Goal: Navigation & Orientation: Understand site structure

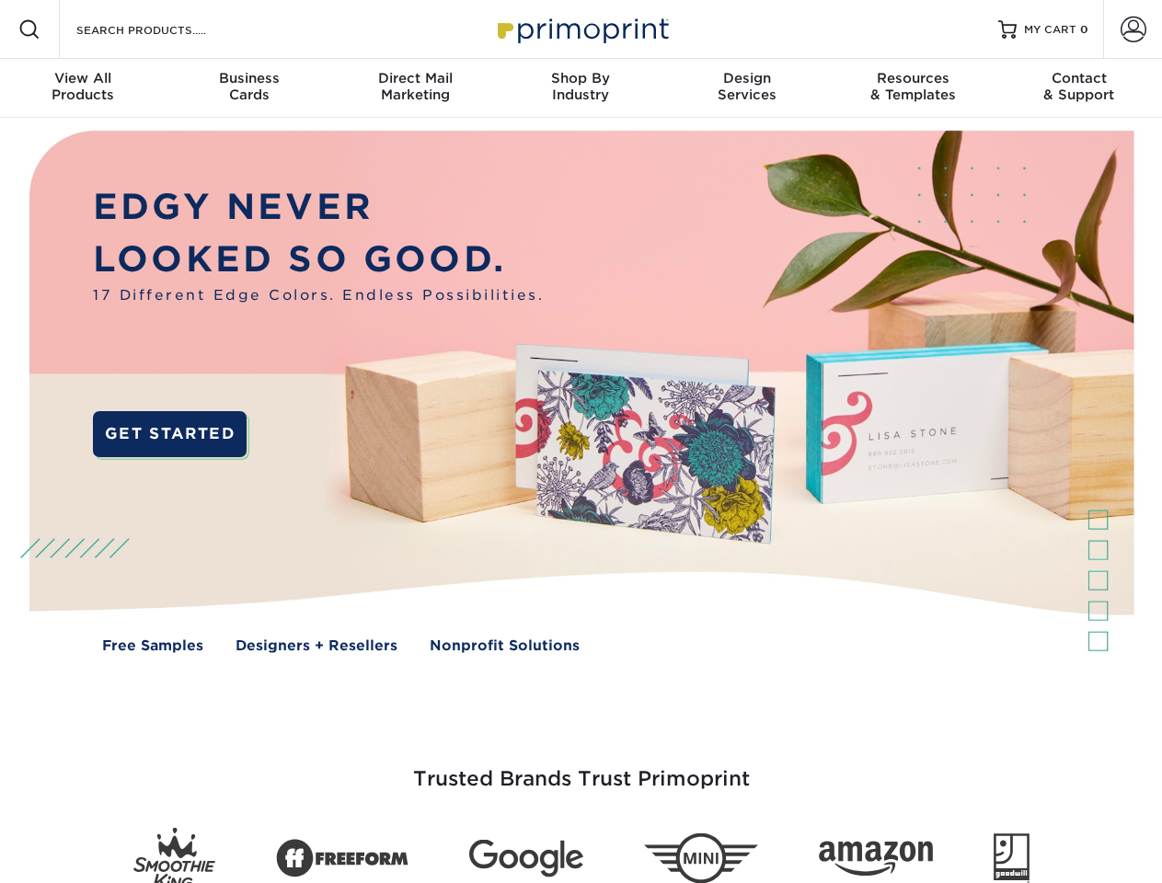
click at [581, 442] on img at bounding box center [581, 405] width 1150 height 575
click at [29, 29] on span at bounding box center [29, 29] width 22 height 22
click at [1133, 29] on span at bounding box center [1134, 30] width 26 height 26
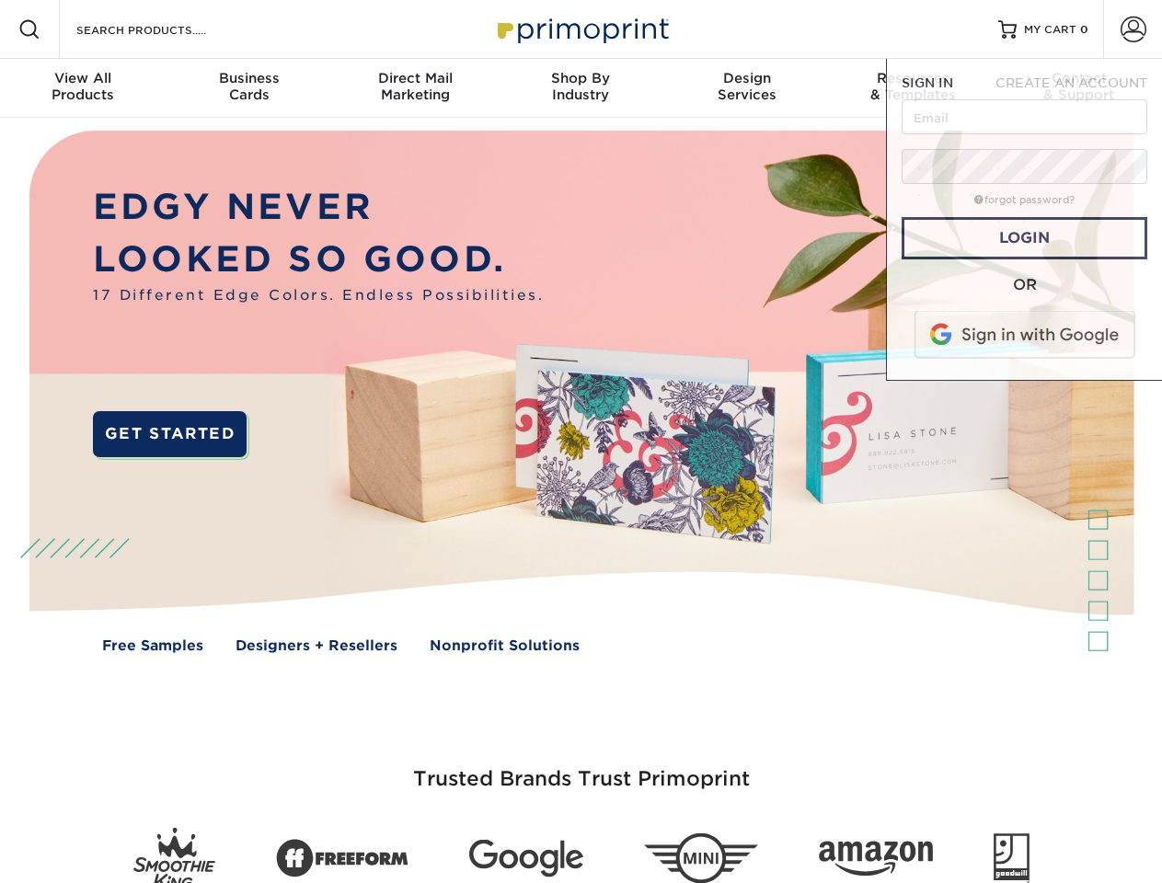
click at [83, 88] on div "View All Products" at bounding box center [83, 86] width 166 height 33
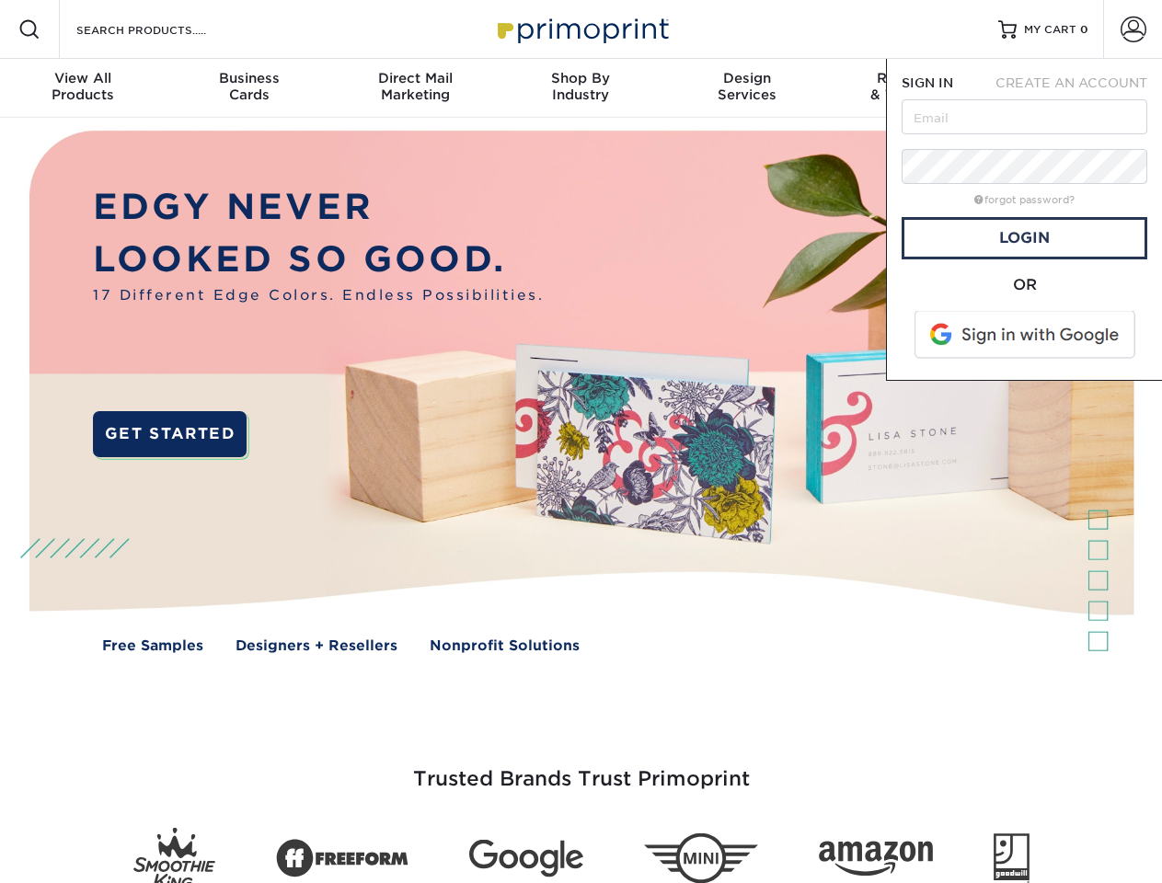
click at [248, 88] on div "Business Cards" at bounding box center [249, 86] width 166 height 33
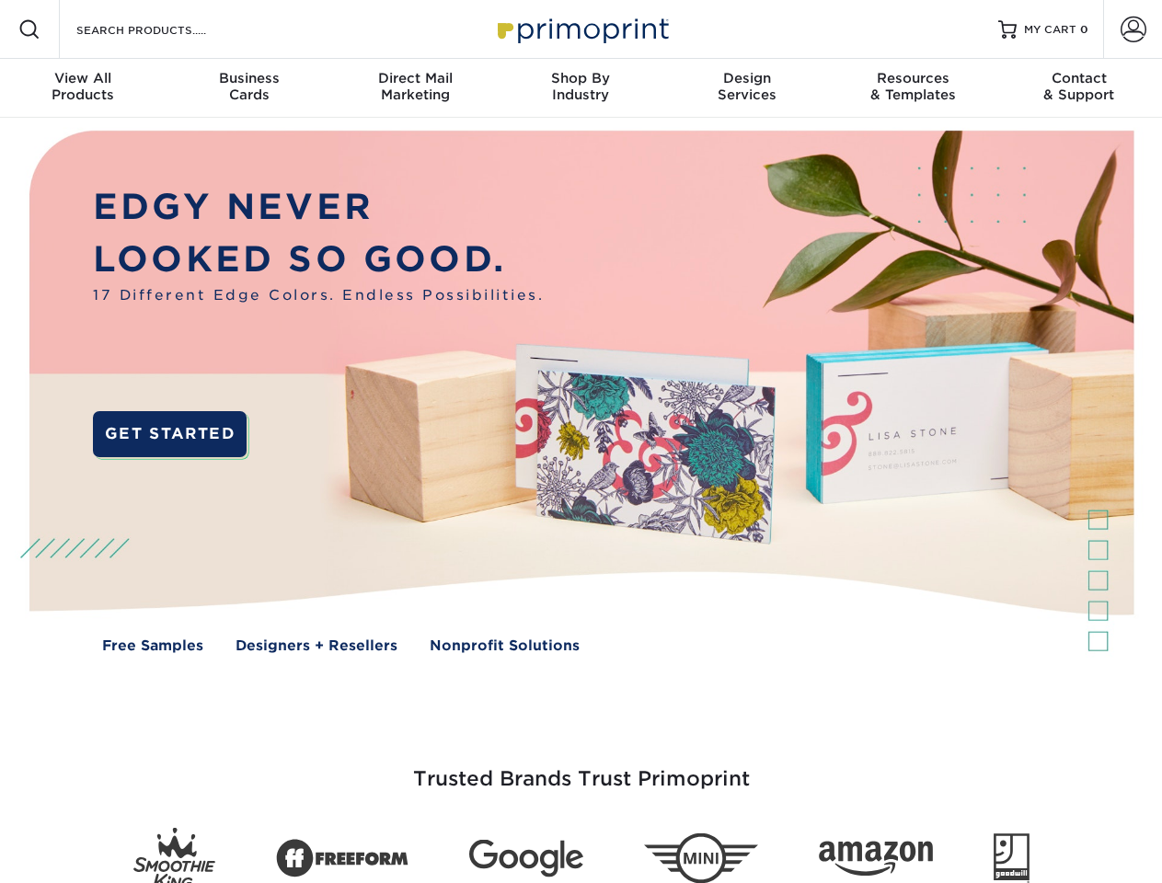
click at [415, 88] on div "Direct Mail Marketing" at bounding box center [415, 86] width 166 height 33
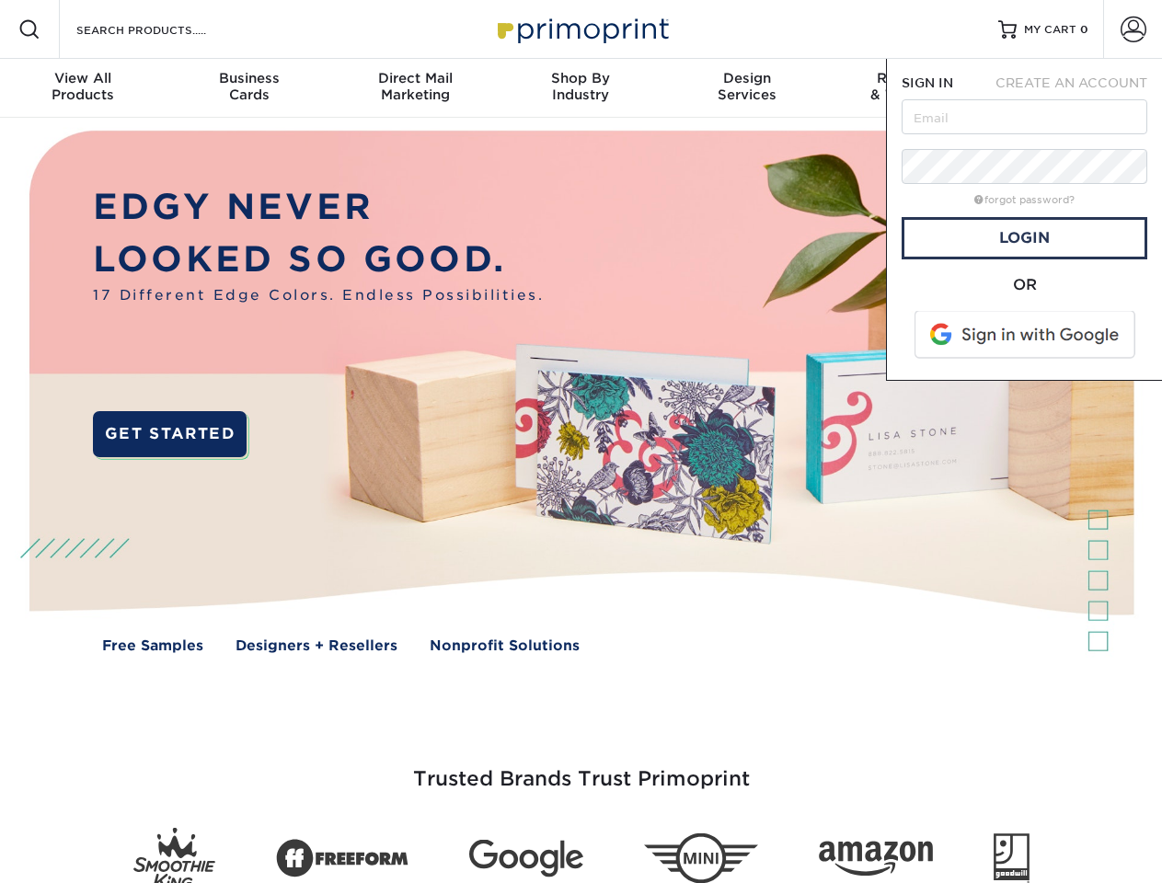
click at [581, 88] on div "Shop By Industry" at bounding box center [581, 86] width 166 height 33
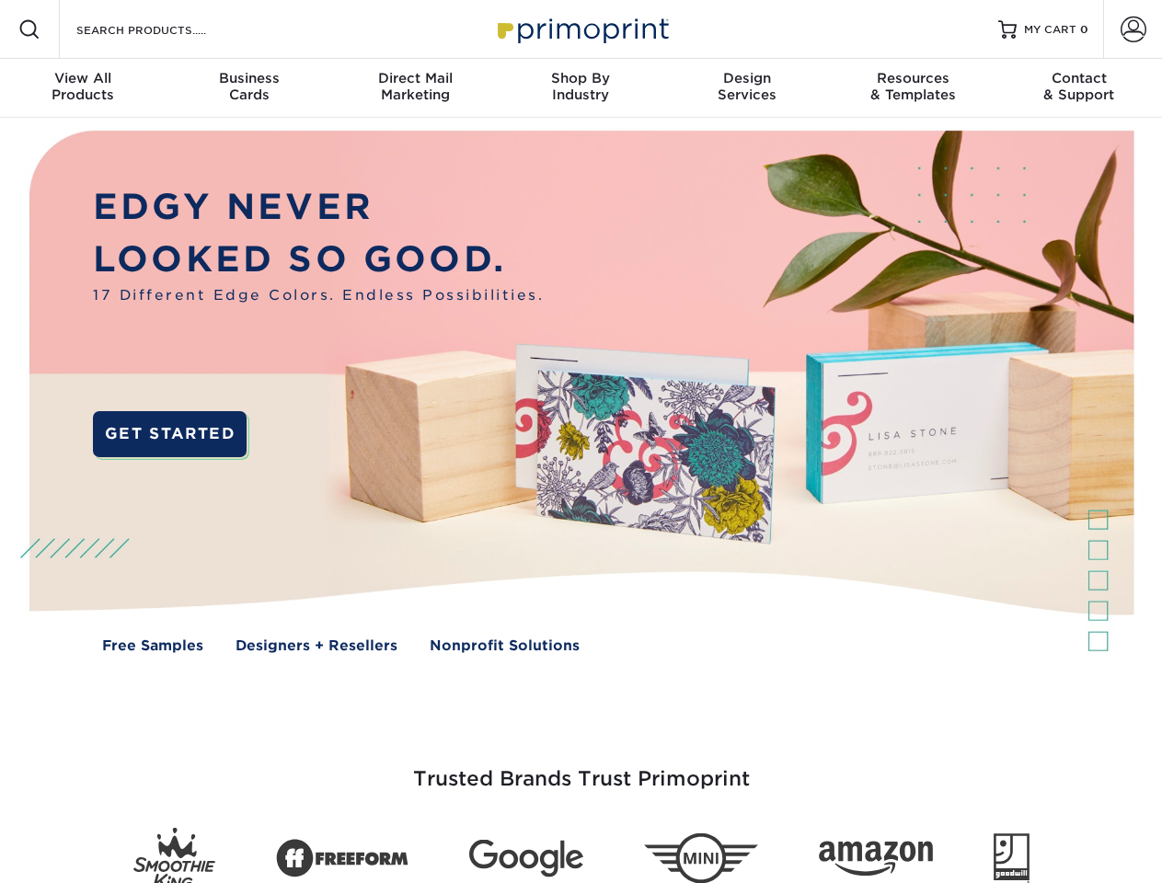
click at [747, 88] on div "Design Services" at bounding box center [747, 86] width 166 height 33
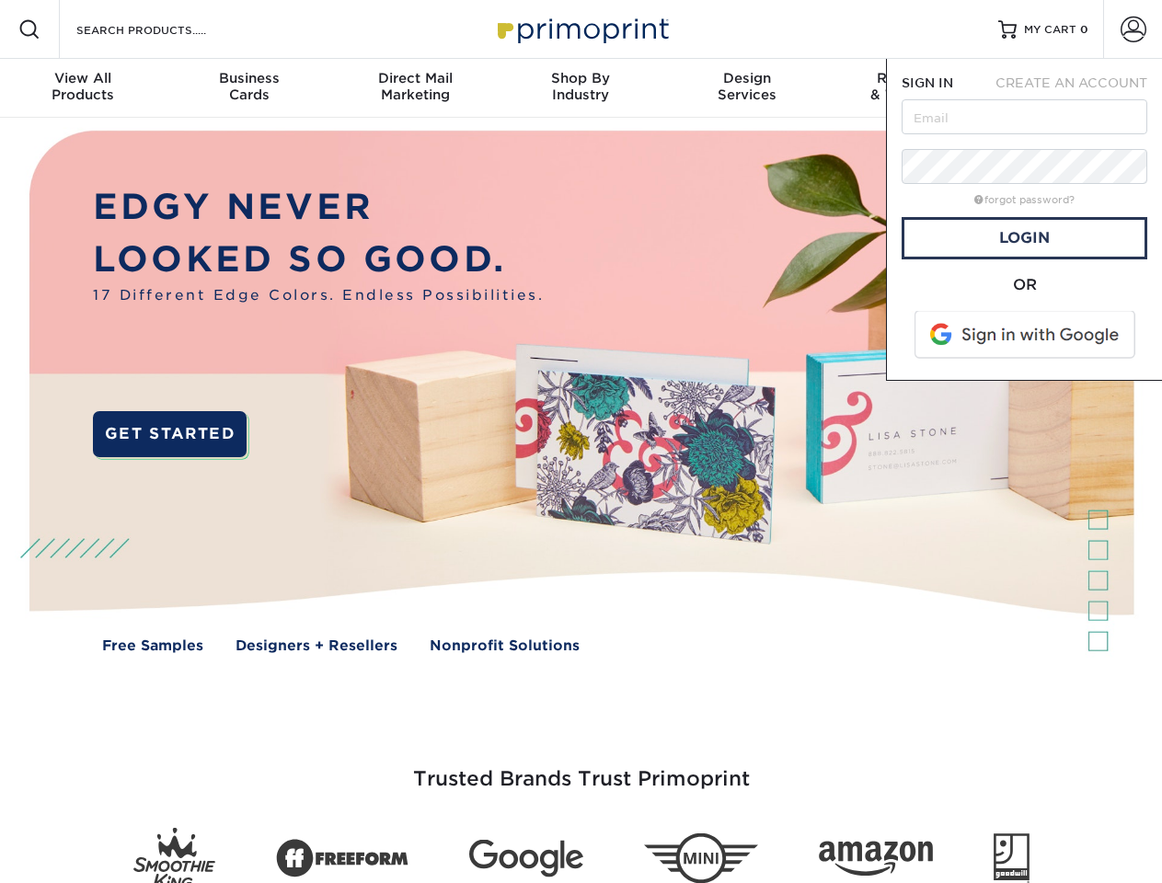
click at [913, 88] on span "SIGN IN" at bounding box center [928, 82] width 52 height 15
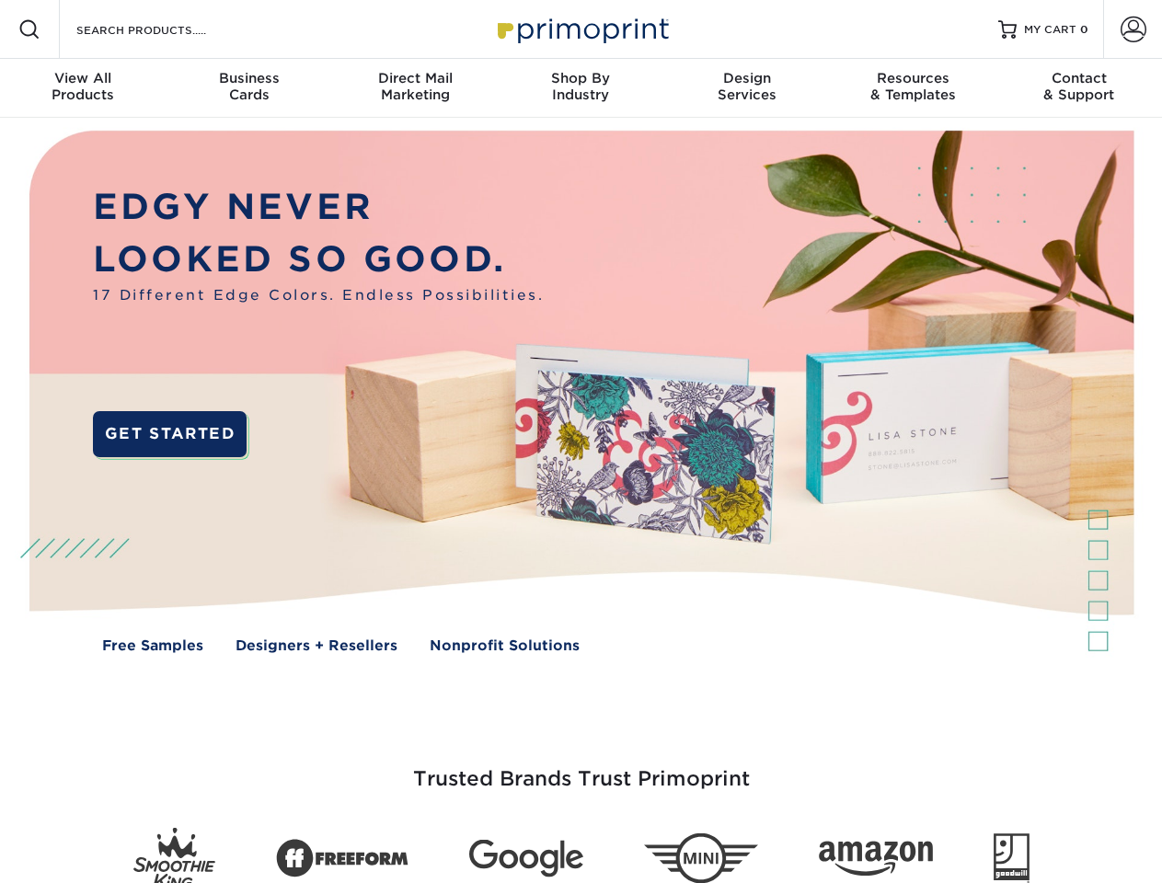
click at [1079, 88] on div "Contact & Support" at bounding box center [1080, 86] width 166 height 33
